Goal: Navigation & Orientation: Find specific page/section

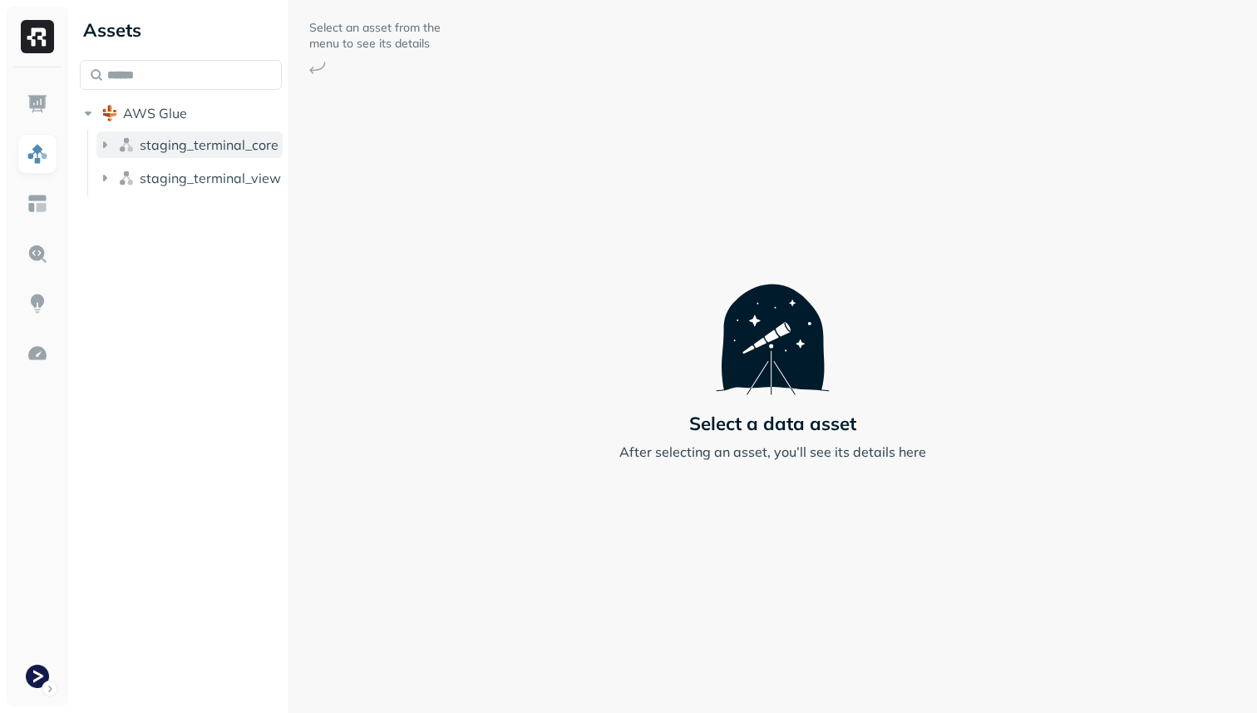
click at [202, 136] on span "staging_terminal_core" at bounding box center [209, 144] width 139 height 17
click at [192, 183] on p "( 15 )" at bounding box center [192, 176] width 25 height 17
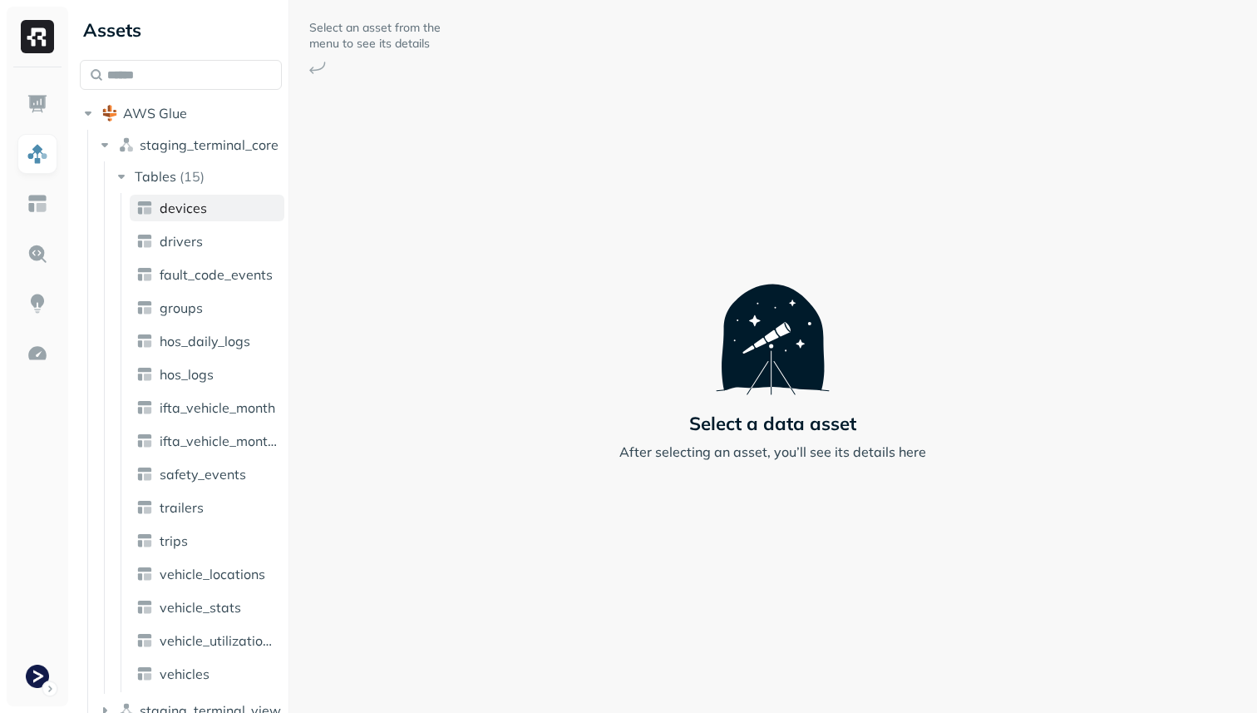
click at [192, 208] on span "devices" at bounding box center [183, 208] width 47 height 17
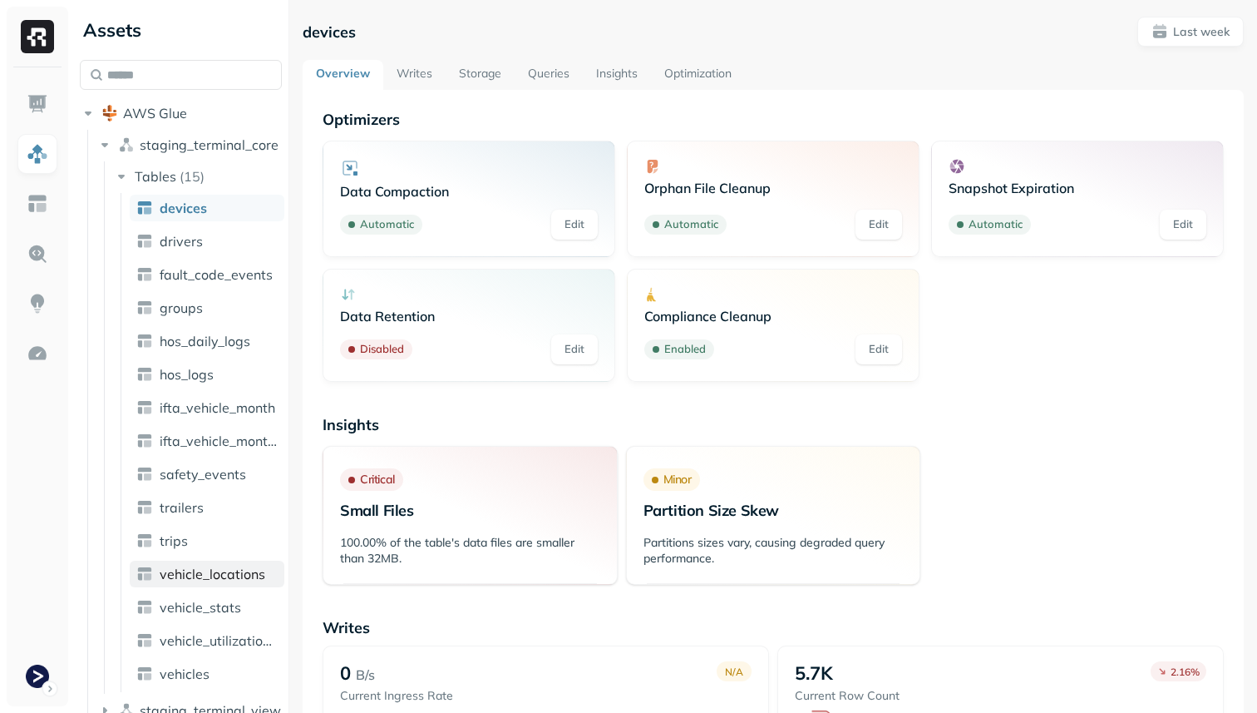
click at [238, 581] on span "vehicle_locations" at bounding box center [213, 573] width 106 height 17
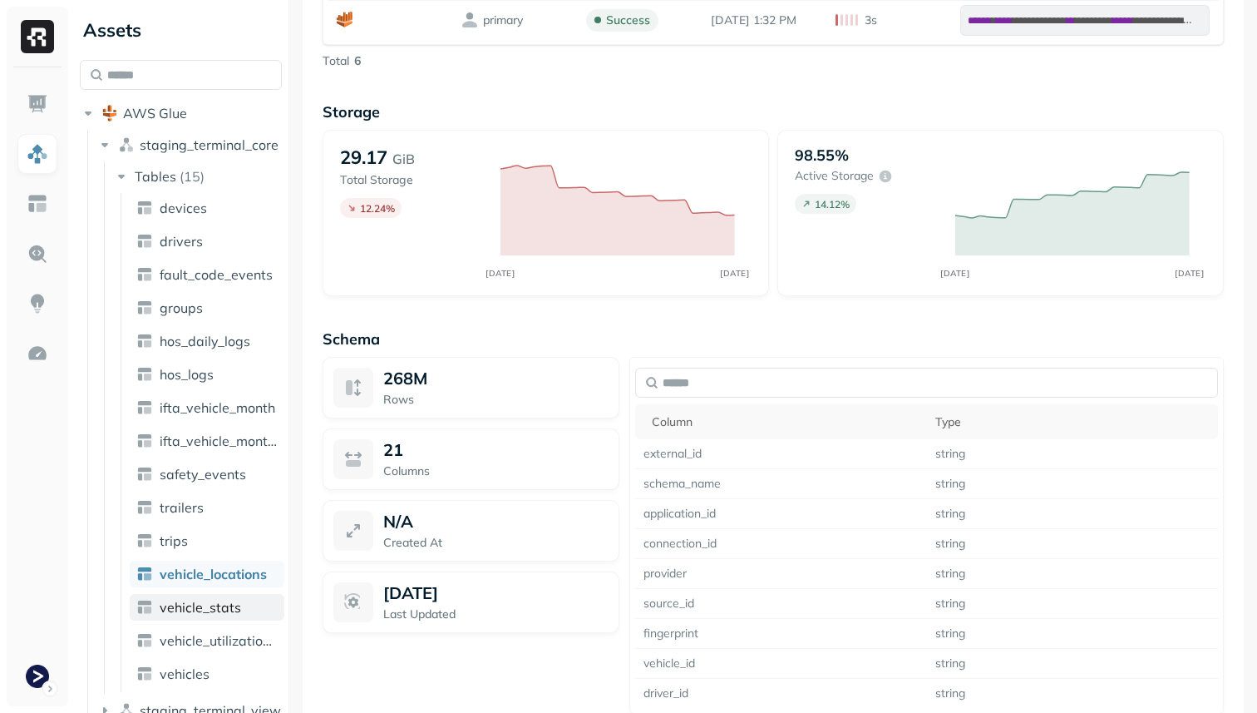
click at [175, 605] on span "vehicle_stats" at bounding box center [200, 607] width 81 height 17
